Goal: Transaction & Acquisition: Purchase product/service

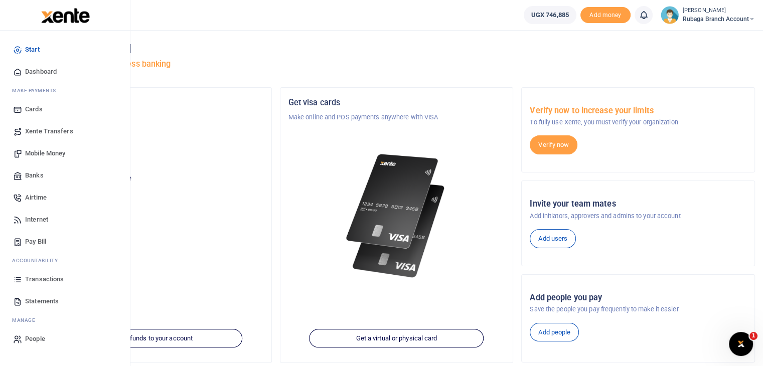
click at [46, 302] on span "Statements" at bounding box center [42, 302] width 34 height 10
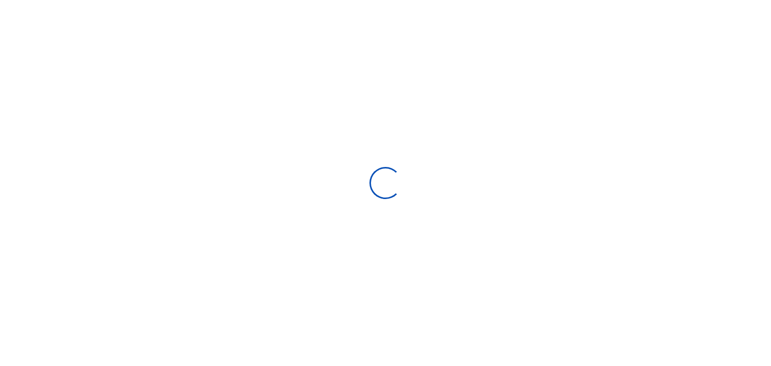
select select "ALL"
type input "[DATE] - [DATE]"
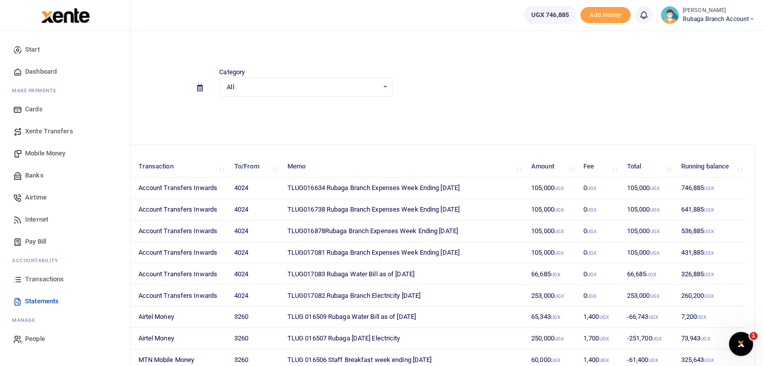
click at [46, 154] on span "Mobile Money" at bounding box center [45, 154] width 40 height 10
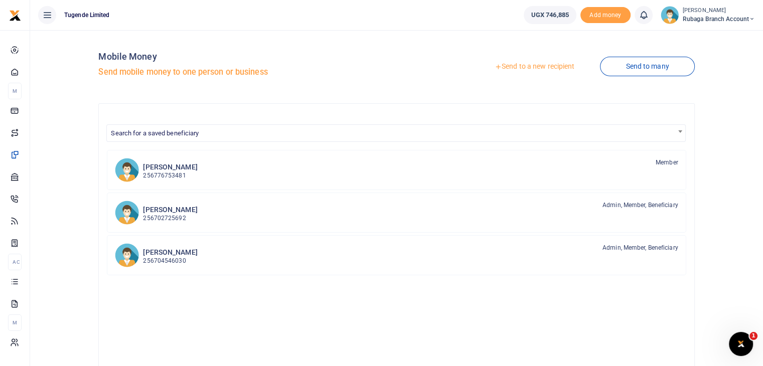
click at [542, 67] on link "Send to a new recipient" at bounding box center [534, 67] width 131 height 18
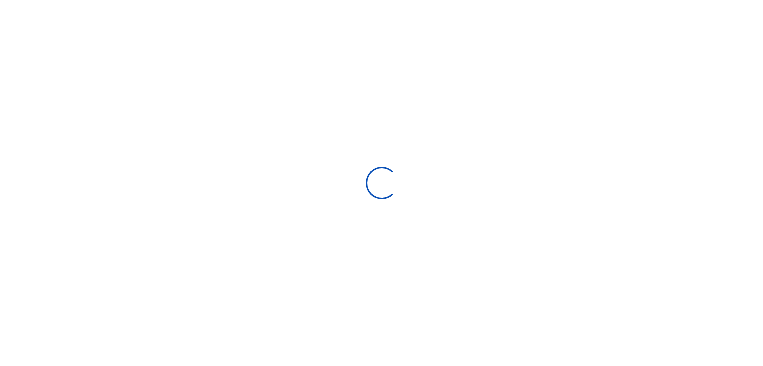
select select
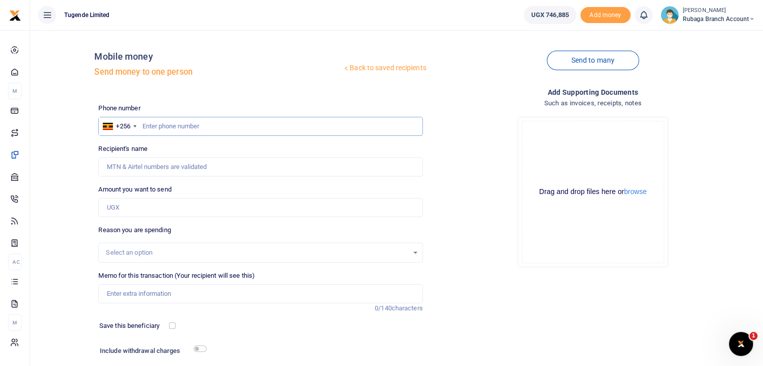
click at [164, 125] on input "text" at bounding box center [260, 126] width 324 height 19
type input "755556111"
type input "James Batte"
type input "755556111"
click at [144, 211] on input "Amount you want to send" at bounding box center [260, 207] width 324 height 19
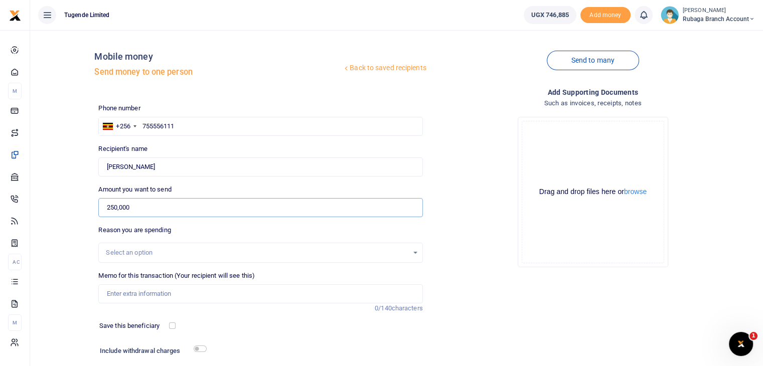
type input "250,000"
click at [414, 253] on div "Select an option" at bounding box center [260, 252] width 323 height 11
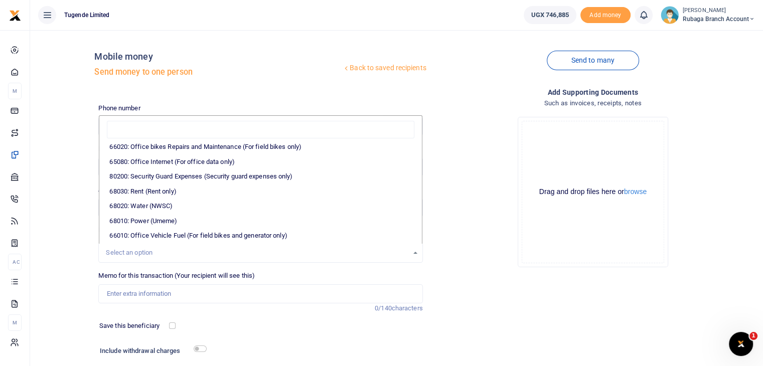
scroll to position [153, 0]
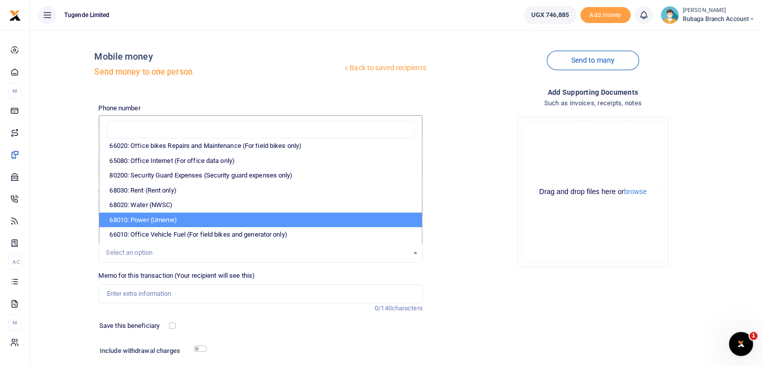
click at [205, 220] on li "68010: Power (Umeme)" at bounding box center [260, 220] width 322 height 15
select select "39"
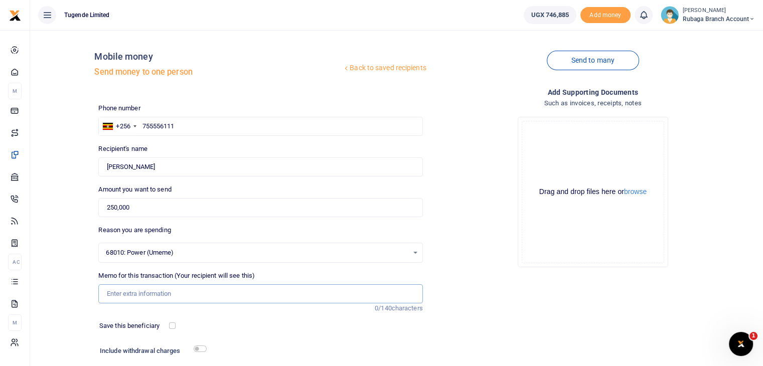
click at [167, 295] on input "Memo for this transaction (Your recipient will see this)" at bounding box center [260, 294] width 324 height 19
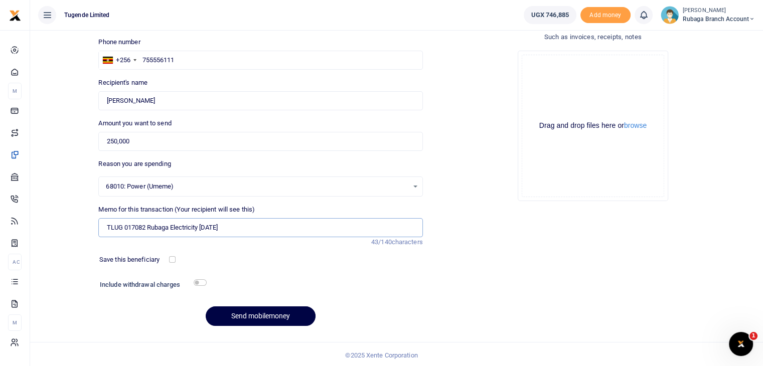
scroll to position [68, 0]
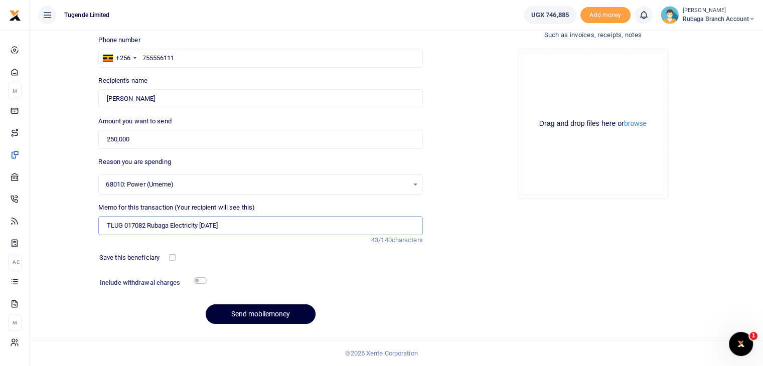
type input "TLUG 017082 Rubaga Electricity [DATE]"
click at [265, 314] on button "Send mobilemoney" at bounding box center [261, 315] width 110 height 20
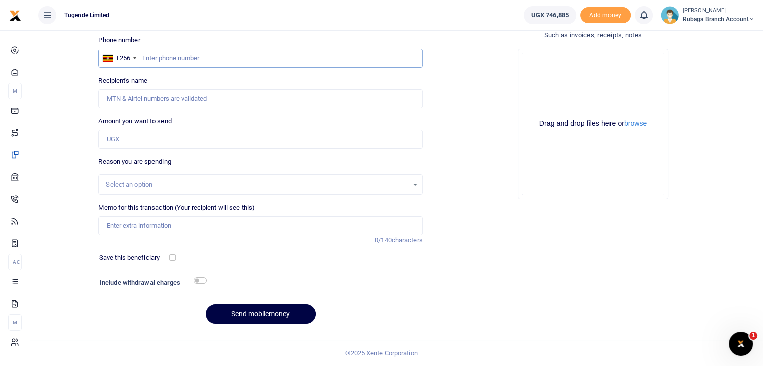
click at [156, 57] on input "text" at bounding box center [260, 58] width 324 height 19
type input "755556111"
type input "[PERSON_NAME]"
type input "755556111"
click at [139, 142] on input "Amount you want to send" at bounding box center [260, 139] width 324 height 19
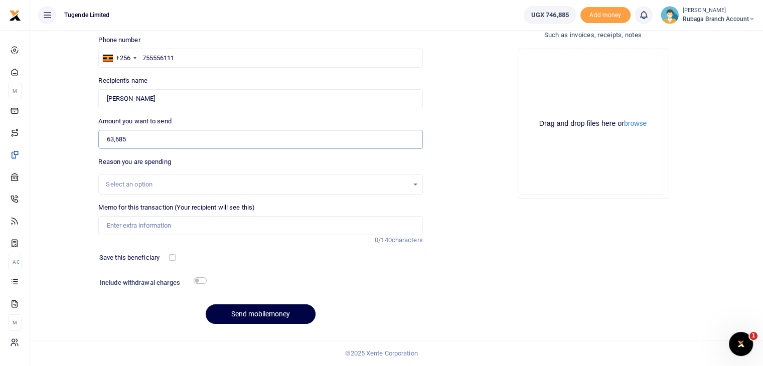
type input "63,685"
click at [157, 183] on div "Select an option" at bounding box center [257, 185] width 302 height 10
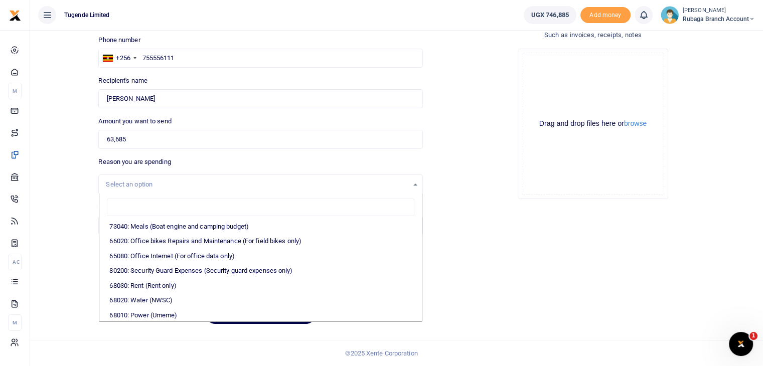
scroll to position [149, 0]
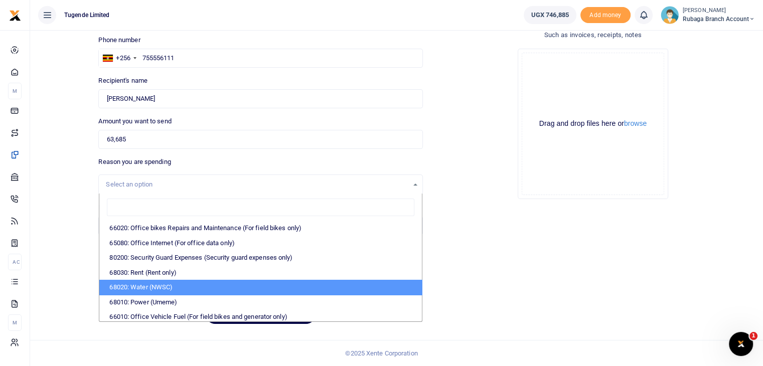
click at [186, 291] on li "68020: Water (NWSC)" at bounding box center [260, 287] width 322 height 15
select select "38"
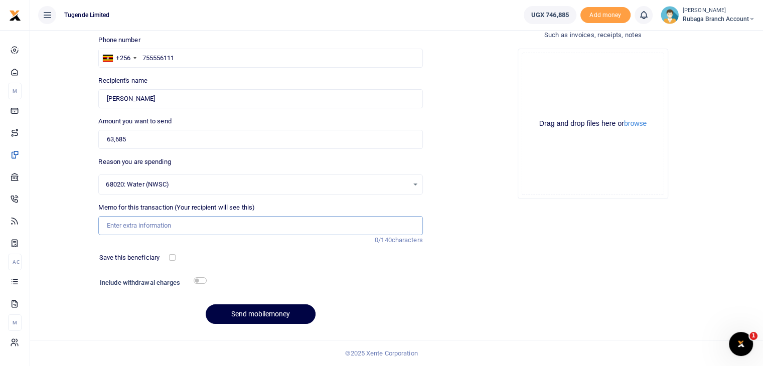
click at [133, 228] on input "Memo for this transaction (Your recipient will see this)" at bounding box center [260, 225] width 324 height 19
type input "TLUG 017083 Water Bill as of 29 September"
click at [246, 310] on button "Send mobilemoney" at bounding box center [261, 315] width 110 height 20
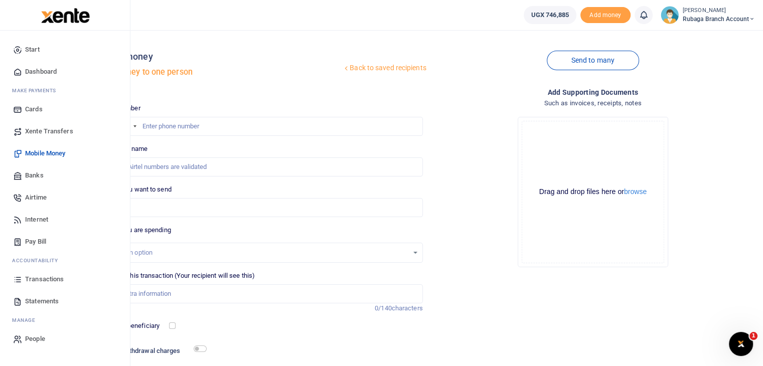
click at [48, 276] on span "Transactions" at bounding box center [44, 280] width 39 height 10
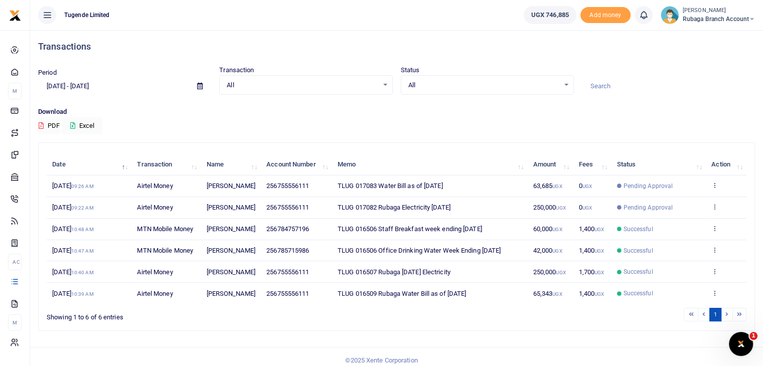
scroll to position [2, 0]
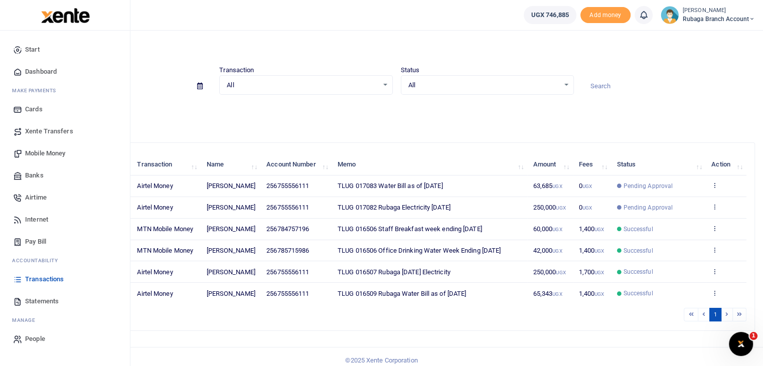
click at [45, 301] on span "Statements" at bounding box center [42, 302] width 34 height 10
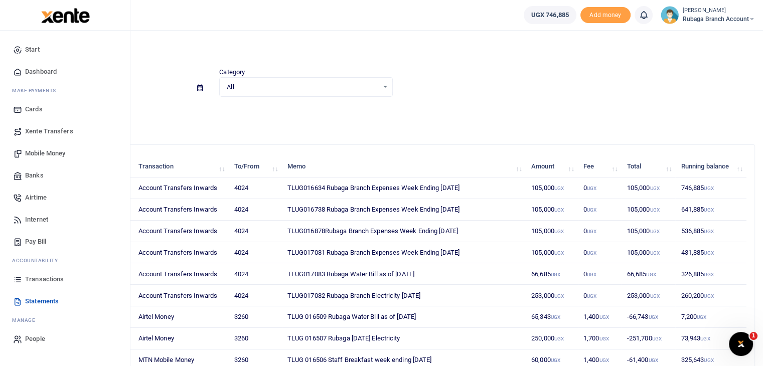
click at [58, 153] on span "Mobile Money" at bounding box center [45, 154] width 40 height 10
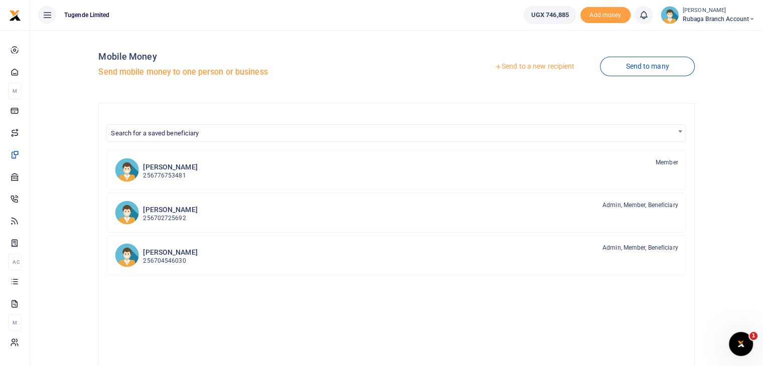
click at [526, 69] on link "Send to a new recipient" at bounding box center [534, 67] width 131 height 18
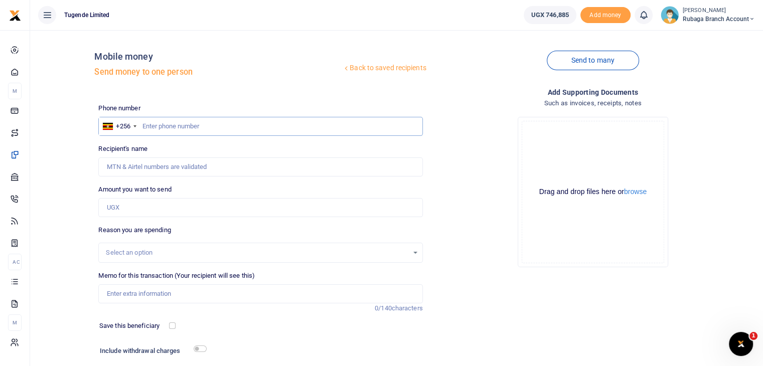
click at [161, 125] on input "text" at bounding box center [260, 126] width 324 height 19
type input "784757196"
type input "Doreen Kirabo"
type input "784757196"
click at [149, 209] on input "Amount you want to send" at bounding box center [260, 207] width 324 height 19
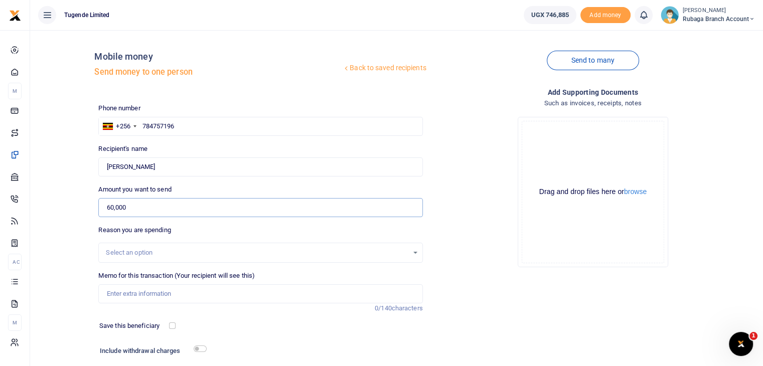
type input "60,000"
click at [226, 250] on div "Select an option" at bounding box center [257, 253] width 302 height 10
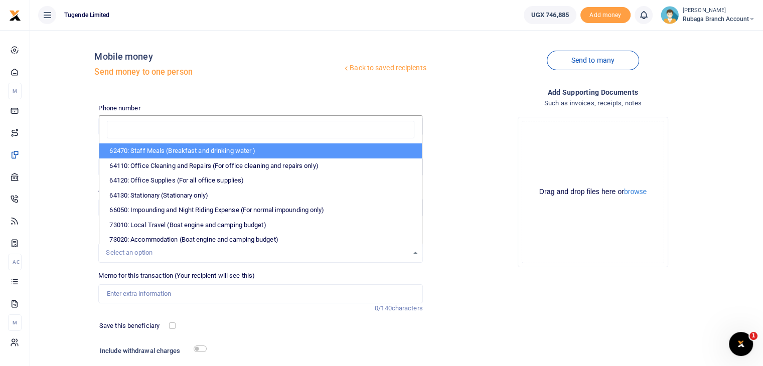
click at [233, 152] on li "62470: Staff Meals (Breakfast and drinking water )" at bounding box center [260, 151] width 322 height 15
select select "23"
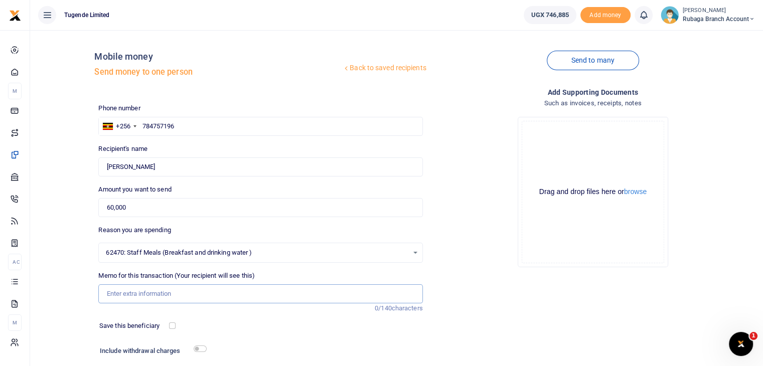
click at [147, 294] on input "Memo for this transaction (Your recipient will see this)" at bounding box center [260, 294] width 324 height 19
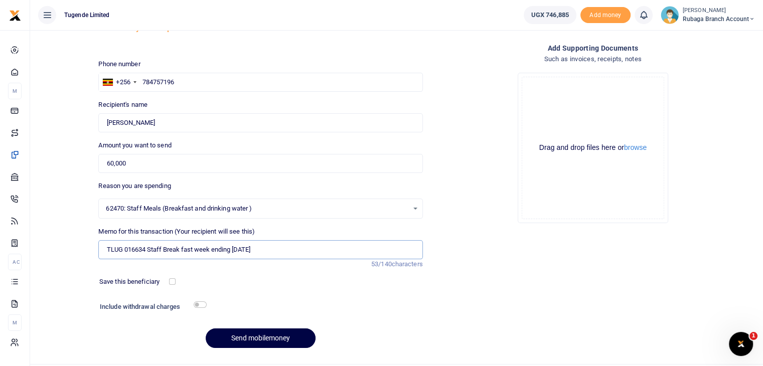
scroll to position [48, 0]
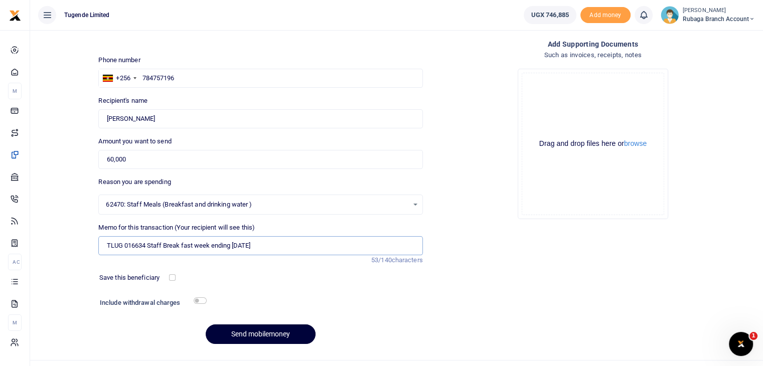
type input "TLUG 016634 Staff Break fast week ending 13 September"
click at [270, 337] on button "Send mobilemoney" at bounding box center [261, 335] width 110 height 20
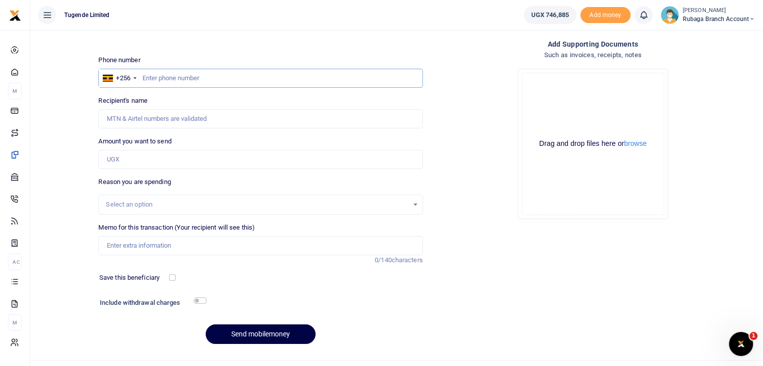
click at [150, 80] on input "text" at bounding box center [260, 78] width 324 height 19
type input "785715986"
type input "Fred Wamukoya"
type input "785715986"
click at [147, 165] on input "Amount you want to send" at bounding box center [260, 159] width 324 height 19
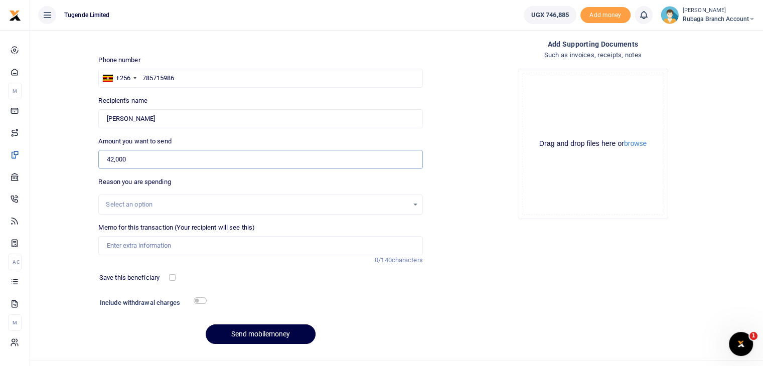
type input "42,000"
click at [227, 204] on div "Select an option" at bounding box center [257, 205] width 302 height 10
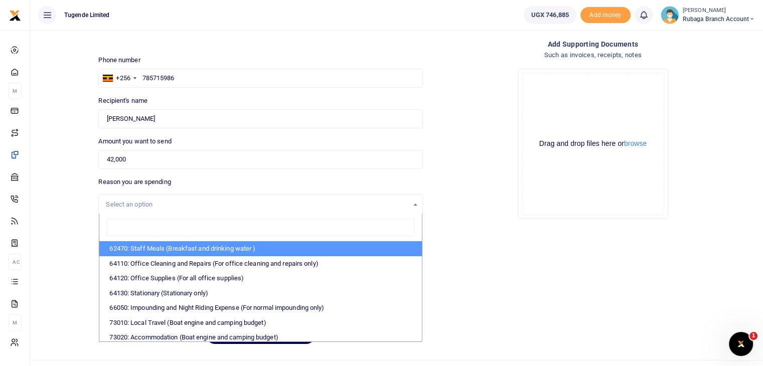
click at [183, 246] on li "62470: Staff Meals (Breakfast and drinking water )" at bounding box center [260, 248] width 322 height 15
select select "23"
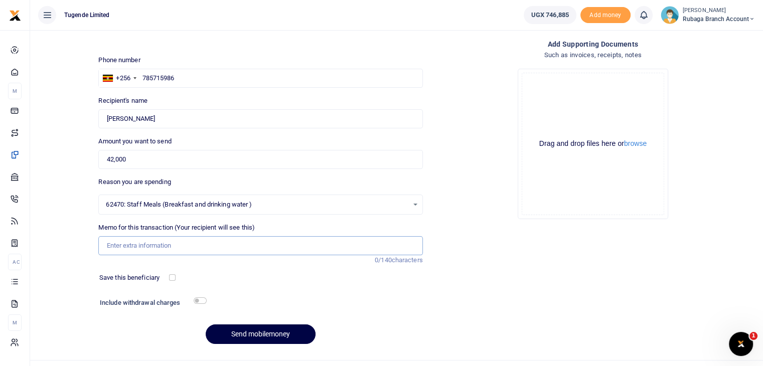
click at [157, 248] on input "Memo for this transaction (Your recipient will see this)" at bounding box center [260, 245] width 324 height 19
click at [230, 245] on input "TLUG 016634 Drinking Water Week Endind 13" at bounding box center [260, 245] width 324 height 19
click at [247, 247] on input "TLUG 016634 Drinking Water Week Ending 13" at bounding box center [260, 245] width 324 height 19
type input "TLUG 016634 Drinking Water Week Ending 13 September"
click at [249, 334] on button "Send mobilemoney" at bounding box center [261, 335] width 110 height 20
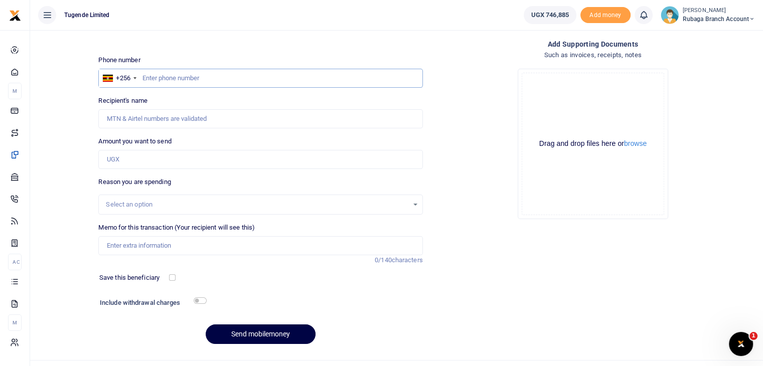
click at [144, 78] on input "text" at bounding box center [260, 78] width 324 height 19
type input "784757196"
type input "[PERSON_NAME]"
type input "784757196"
click at [138, 164] on input "Amount you want to send" at bounding box center [260, 159] width 324 height 19
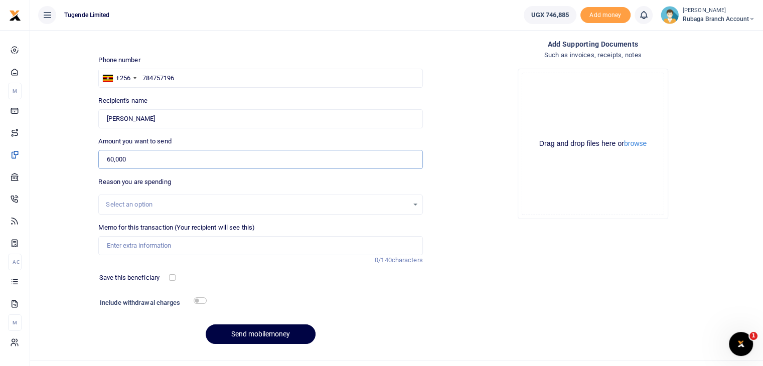
type input "60,000"
click at [342, 205] on div "Select an option" at bounding box center [257, 205] width 302 height 10
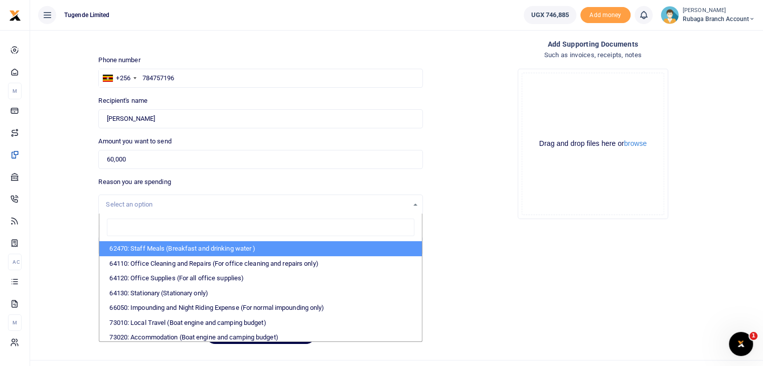
click at [221, 246] on li "62470: Staff Meals (Breakfast and drinking water )" at bounding box center [260, 248] width 322 height 15
select select "23"
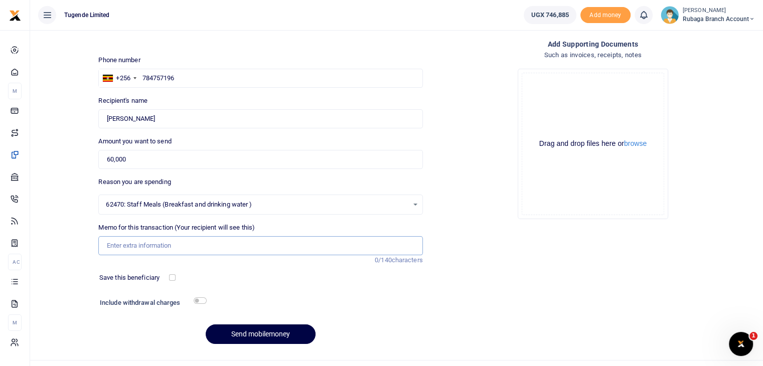
click at [156, 243] on input "Memo for this transaction (Your recipient will see this)" at bounding box center [260, 245] width 324 height 19
type input "TLUG 016738 Staff Breakfast week ending [DATE]"
click at [238, 337] on button "Send mobilemoney" at bounding box center [261, 335] width 110 height 20
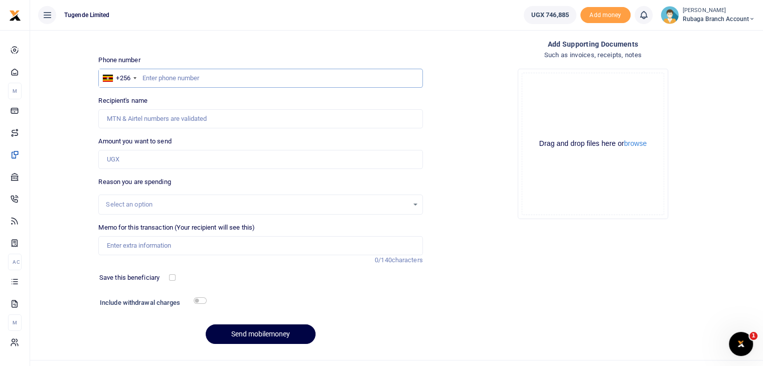
click at [168, 76] on input "text" at bounding box center [260, 78] width 324 height 19
type input "784757196"
type input "[PERSON_NAME]"
type input "784757196"
click at [132, 170] on div "Phone number +256 Uganda +256 784757196 Phone is required. Recipient's name Fou…" at bounding box center [260, 204] width 332 height 298
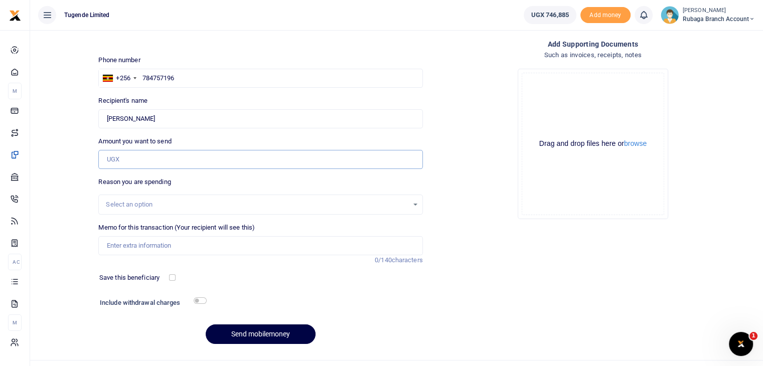
click at [129, 165] on input "Amount you want to send" at bounding box center [260, 159] width 324 height 19
type input "60,000"
click at [183, 205] on div "Select an option" at bounding box center [257, 205] width 302 height 10
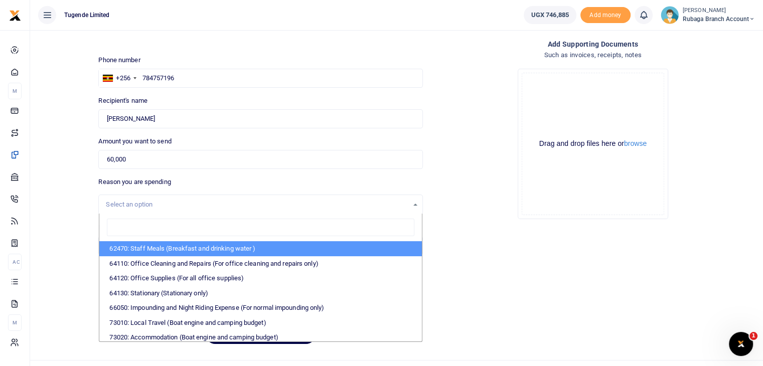
click at [165, 252] on li "62470: Staff Meals (Breakfast and drinking water )" at bounding box center [260, 248] width 322 height 15
select select "23"
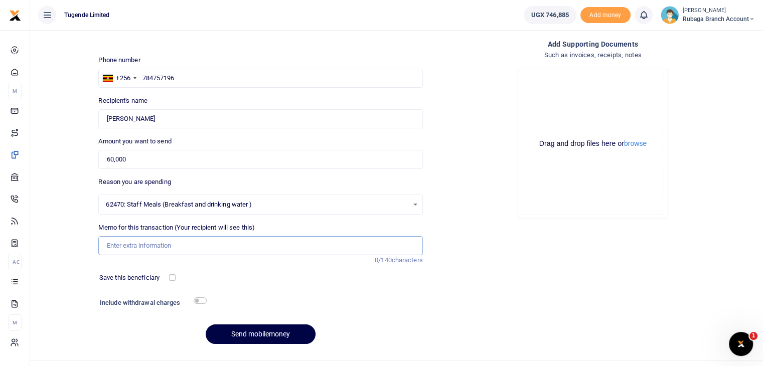
click at [147, 251] on input "Memo for this transaction (Your recipient will see this)" at bounding box center [260, 245] width 324 height 19
type input "TLUG 016878 Staff Breakfast week ending 27 September"
click at [258, 335] on button "Send mobilemoney" at bounding box center [261, 335] width 110 height 20
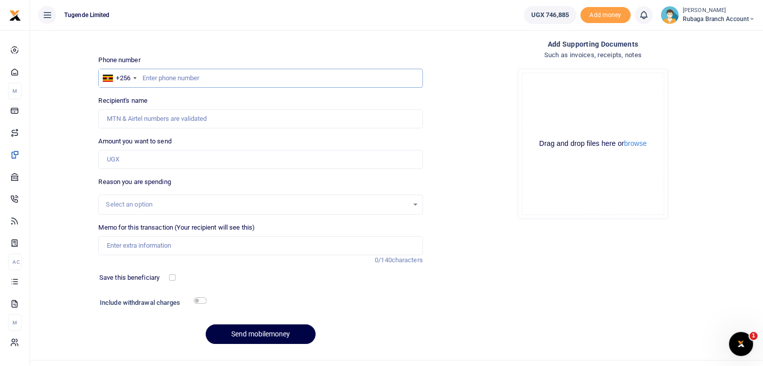
click at [154, 74] on input "text" at bounding box center [260, 78] width 324 height 19
type input "784757196"
type input "[PERSON_NAME]"
type input "784757196"
click at [147, 160] on input "Amount you want to send" at bounding box center [260, 159] width 324 height 19
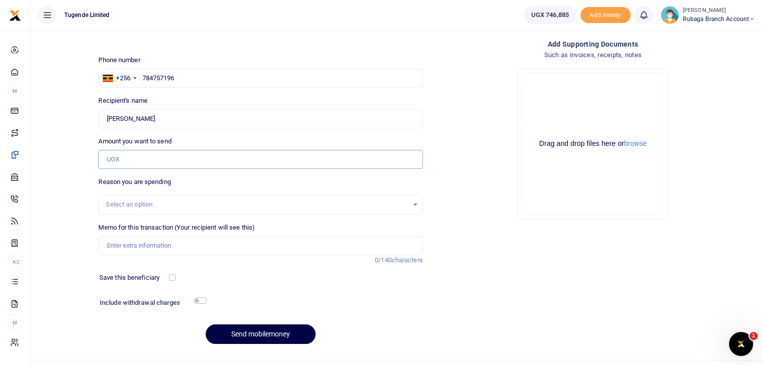
type input "60,000"
click at [247, 205] on div "Select an option" at bounding box center [257, 205] width 302 height 10
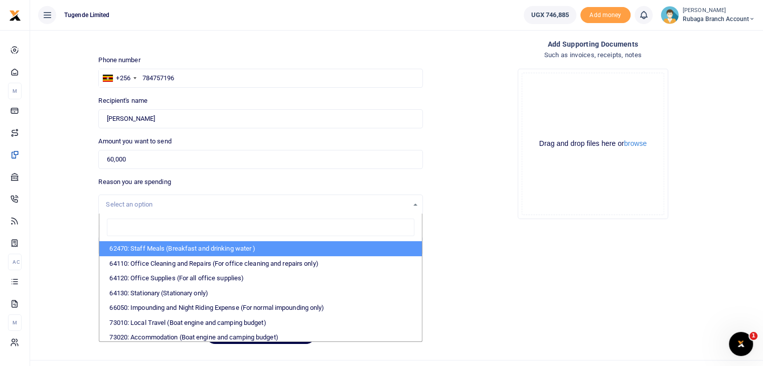
click at [204, 249] on li "62470: Staff Meals (Breakfast and drinking water )" at bounding box center [260, 248] width 322 height 15
select select "23"
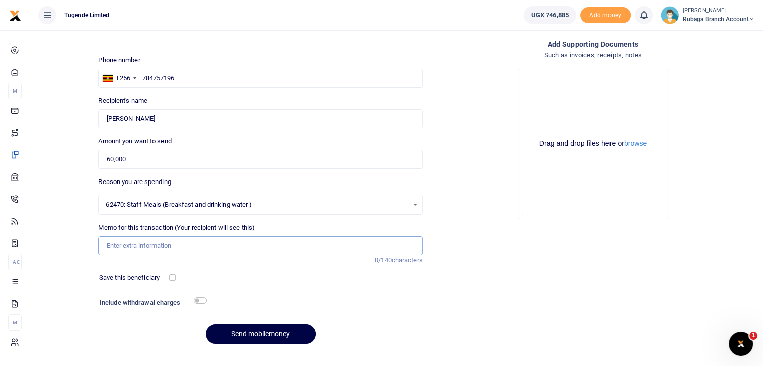
click at [153, 251] on input "Memo for this transaction (Your recipient will see this)" at bounding box center [260, 245] width 324 height 19
type input "TLUG 017081 Staff Breakfast week ending [DATE]"
click at [256, 335] on button "Send mobilemoney" at bounding box center [261, 335] width 110 height 20
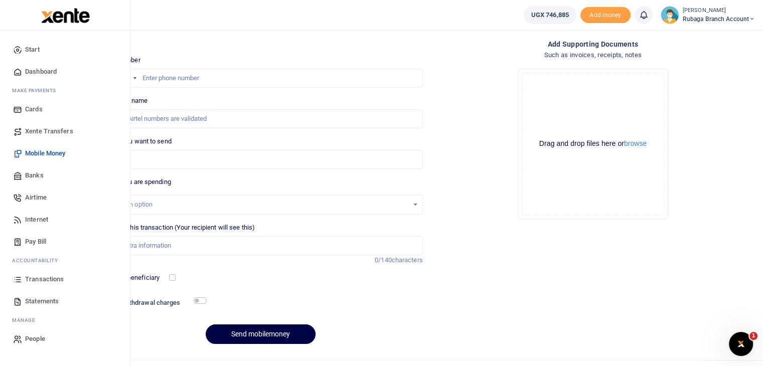
click at [51, 281] on span "Transactions" at bounding box center [44, 280] width 39 height 10
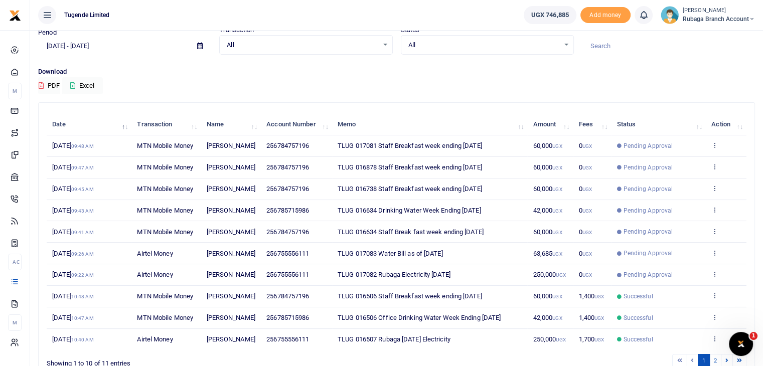
scroll to position [43, 0]
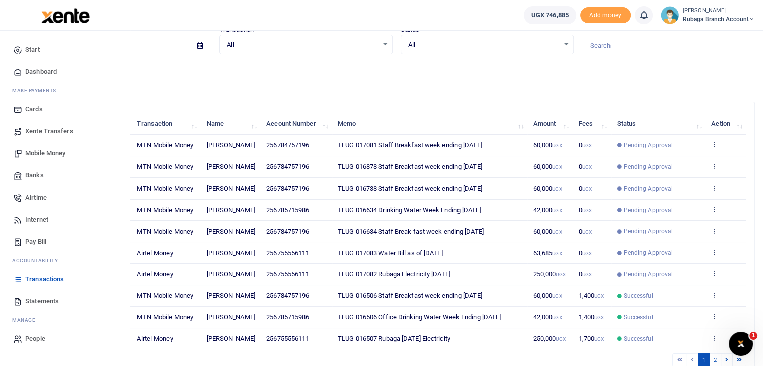
click at [45, 151] on span "Mobile Money" at bounding box center [45, 154] width 40 height 10
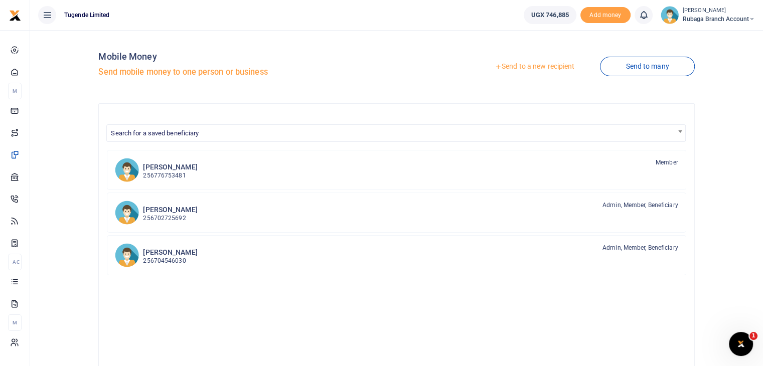
click at [525, 70] on link "Send to a new recipient" at bounding box center [534, 67] width 131 height 18
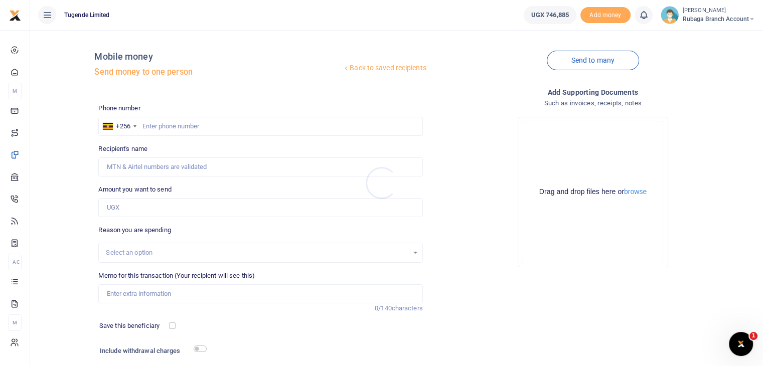
click at [158, 125] on div at bounding box center [381, 183] width 763 height 366
click at [159, 126] on input "text" at bounding box center [260, 126] width 324 height 19
type input "7"
type input "785715986"
type input "[PERSON_NAME]"
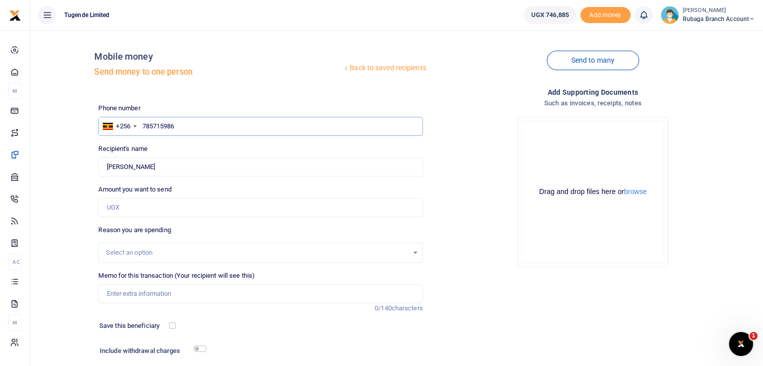
type input "785715986"
click at [130, 203] on input "Amount you want to send" at bounding box center [260, 207] width 324 height 19
type input "42,000"
click at [205, 260] on div "Select an option" at bounding box center [260, 253] width 324 height 20
click at [410, 252] on div "Select an option" at bounding box center [260, 252] width 323 height 11
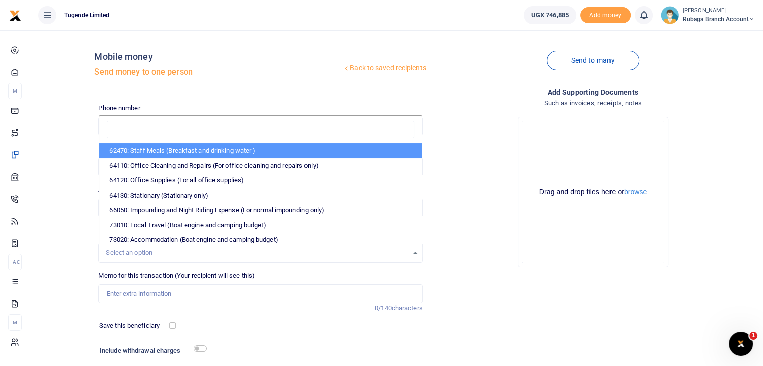
click at [235, 153] on li "62470: Staff Meals (Breakfast and drinking water )" at bounding box center [260, 151] width 322 height 15
select select "23"
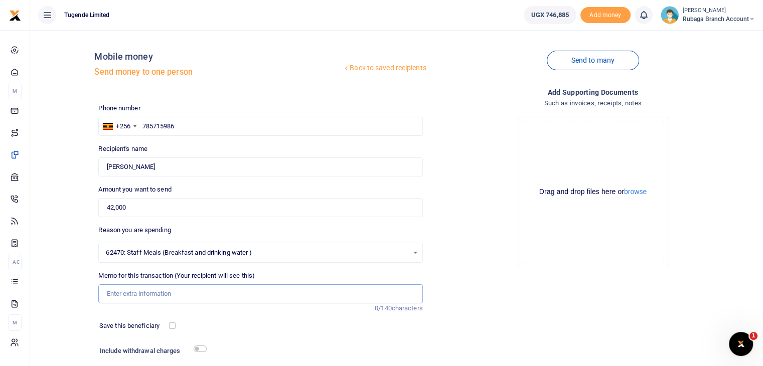
click at [145, 294] on input "Memo for this transaction (Your recipient will see this)" at bounding box center [260, 294] width 324 height 19
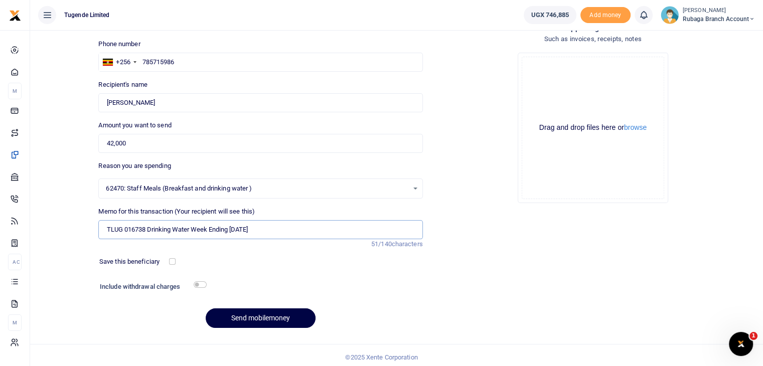
scroll to position [64, 0]
type input "TLUG 016738 Drinking Water Week Ending 20 September"
click at [261, 320] on button "Send mobilemoney" at bounding box center [261, 319] width 110 height 20
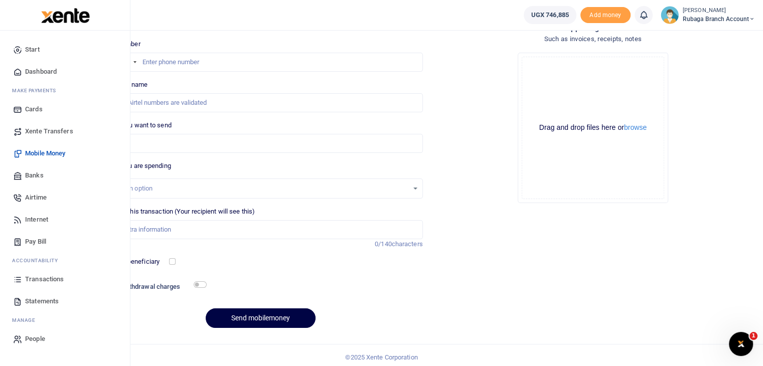
click at [65, 280] on link "Transactions" at bounding box center [65, 280] width 114 height 22
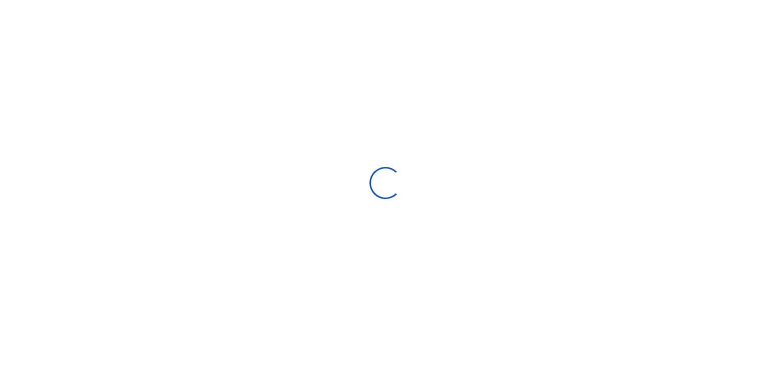
select select
type input "[DATE] - [DATE]"
